Goal: Find specific page/section: Find specific page/section

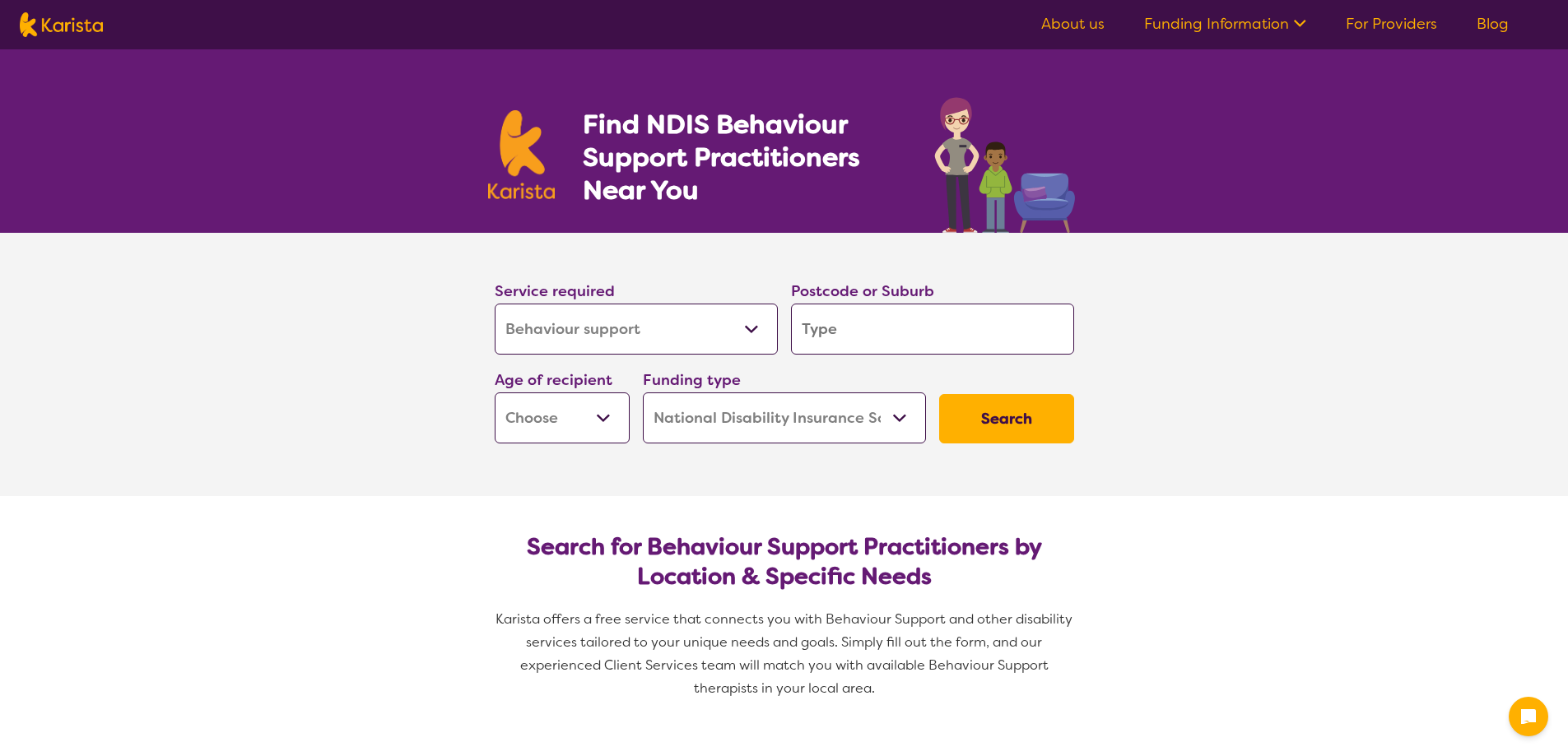
select select "Behaviour support"
select select "NDIS"
select select "Behaviour support"
select select "NDIS"
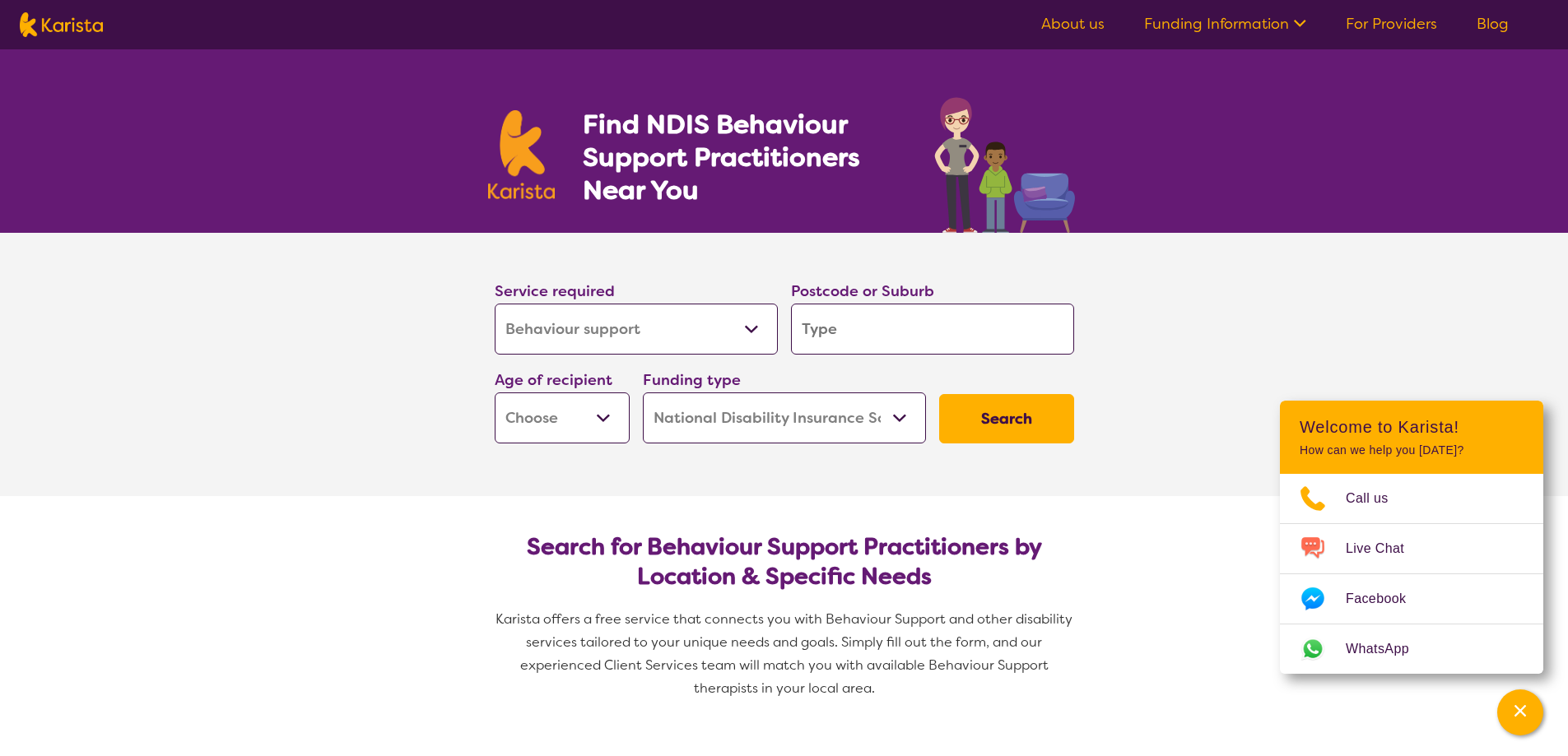
click at [1085, 24] on link "About us" at bounding box center [1073, 23] width 63 height 19
